Goal: Navigation & Orientation: Find specific page/section

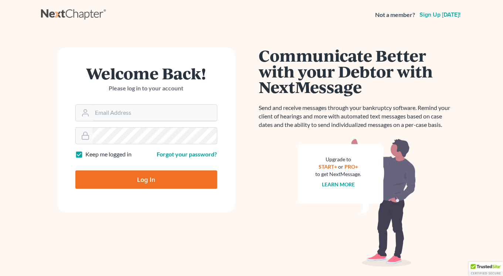
type input "[EMAIL_ADDRESS][DOMAIN_NAME]"
click at [140, 175] on input "Log In" at bounding box center [146, 180] width 142 height 18
type input "Thinking..."
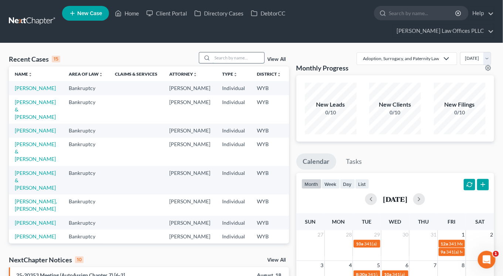
click at [229, 52] on input "search" at bounding box center [238, 57] width 52 height 11
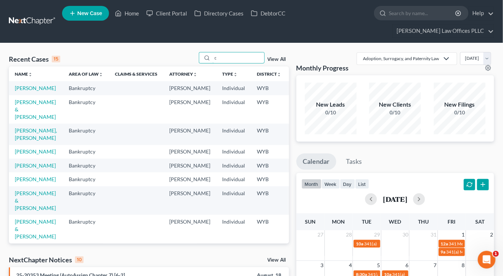
type input "c"
